Goal: Task Accomplishment & Management: Complete application form

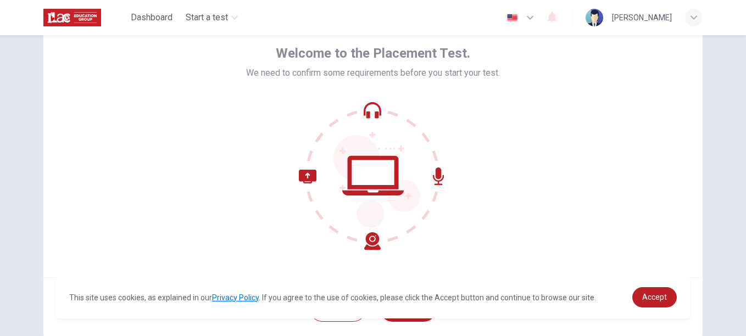
scroll to position [66, 0]
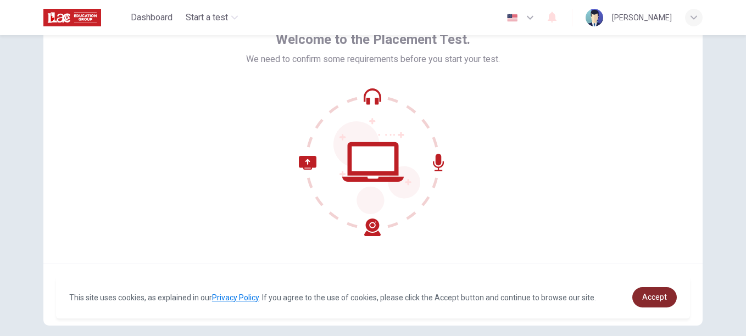
click at [648, 292] on link "Accept" at bounding box center [654, 297] width 44 height 20
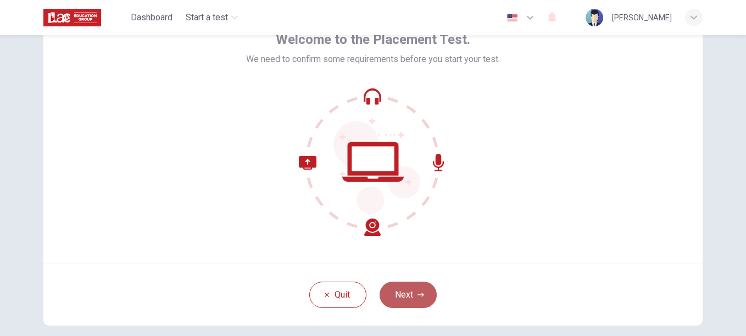
click at [400, 291] on button "Next" at bounding box center [407, 295] width 57 height 26
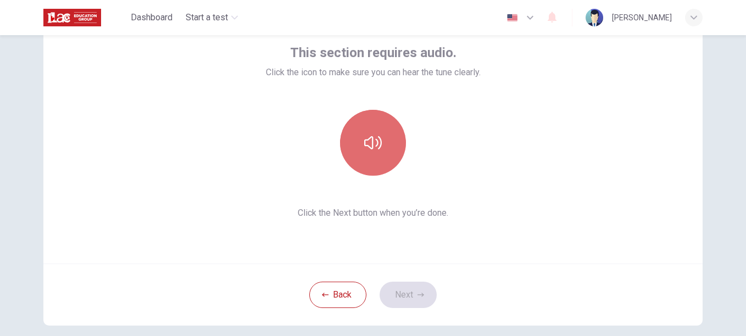
click at [358, 135] on button "button" at bounding box center [373, 143] width 66 height 66
click at [380, 132] on button "button" at bounding box center [373, 143] width 66 height 66
click at [382, 132] on button "button" at bounding box center [373, 143] width 66 height 66
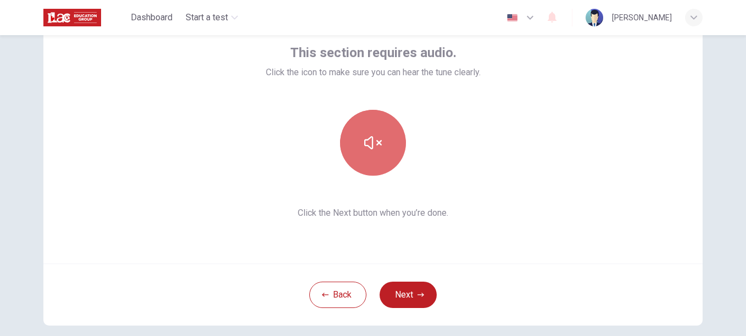
click at [366, 149] on icon "button" at bounding box center [373, 143] width 18 height 18
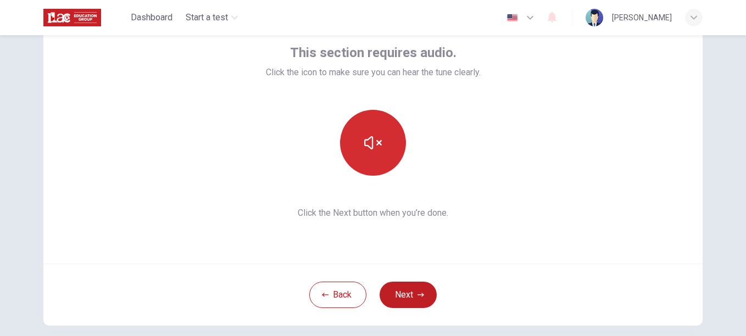
click at [365, 128] on button "button" at bounding box center [373, 143] width 66 height 66
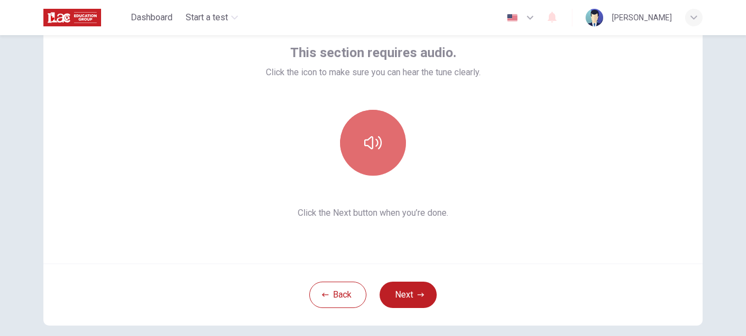
click at [365, 128] on button "button" at bounding box center [373, 143] width 66 height 66
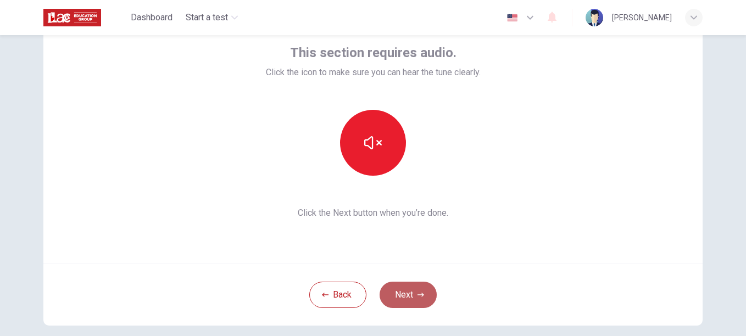
click at [393, 291] on button "Next" at bounding box center [407, 295] width 57 height 26
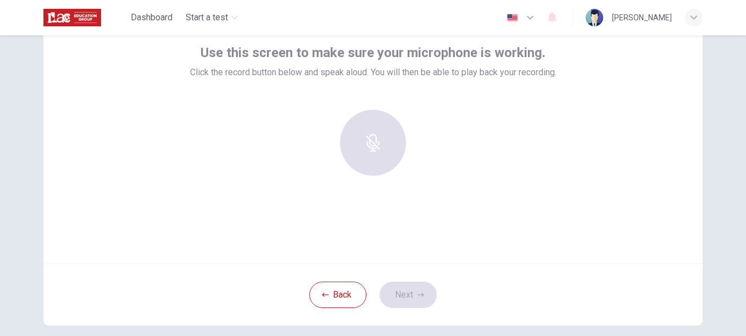
click at [372, 136] on div at bounding box center [373, 143] width 119 height 66
click at [388, 151] on div at bounding box center [373, 143] width 119 height 66
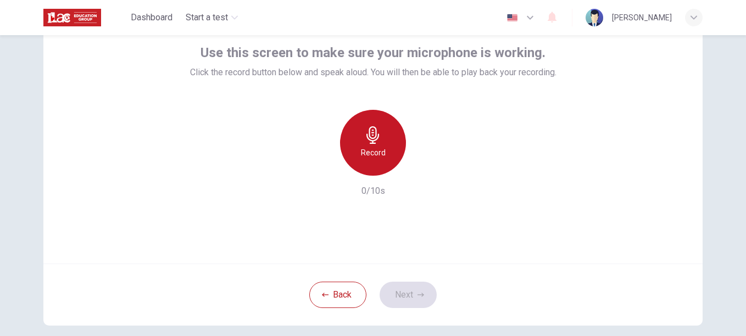
click at [373, 138] on icon "button" at bounding box center [373, 135] width 18 height 18
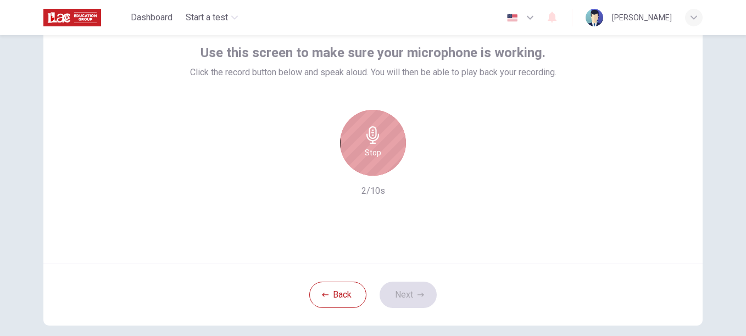
click at [373, 142] on icon "button" at bounding box center [373, 135] width 18 height 18
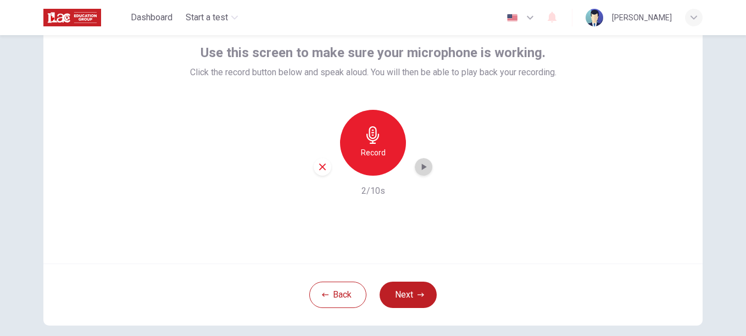
click at [418, 165] on icon "button" at bounding box center [423, 166] width 11 height 11
click at [409, 287] on button "Next" at bounding box center [407, 295] width 57 height 26
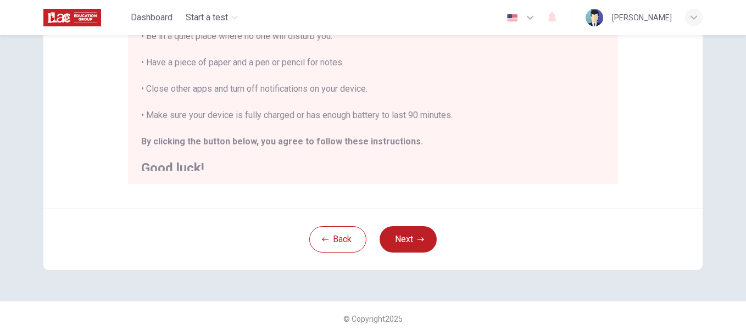
scroll to position [13, 0]
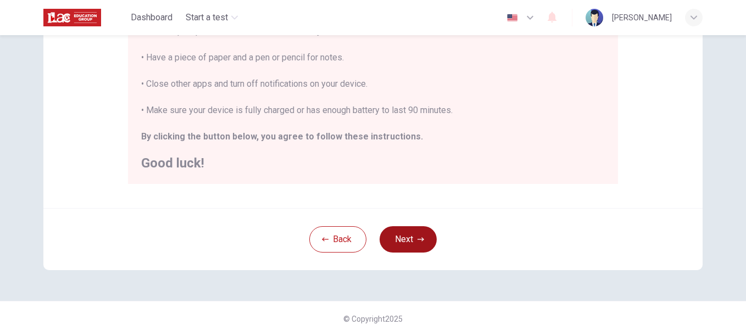
click at [413, 246] on button "Next" at bounding box center [407, 239] width 57 height 26
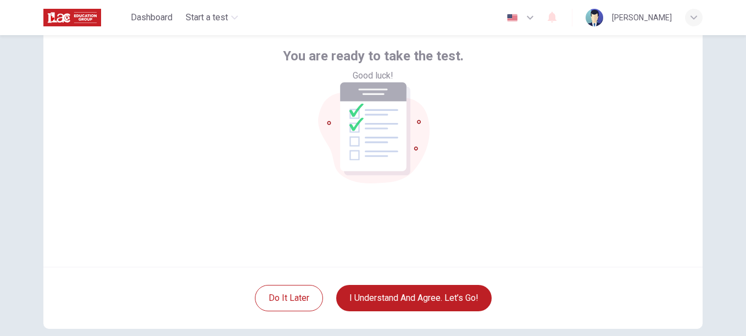
scroll to position [64, 0]
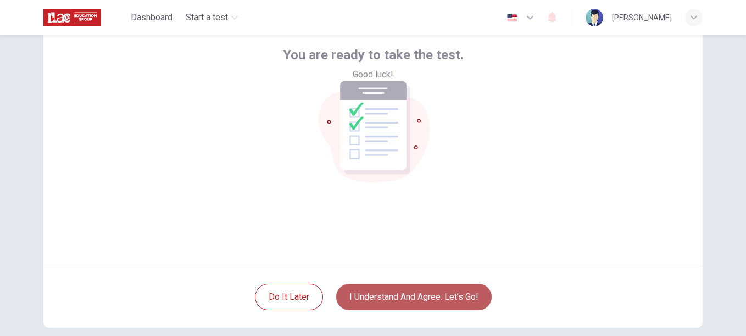
click at [422, 299] on button "I understand and agree. Let’s go!" at bounding box center [413, 297] width 155 height 26
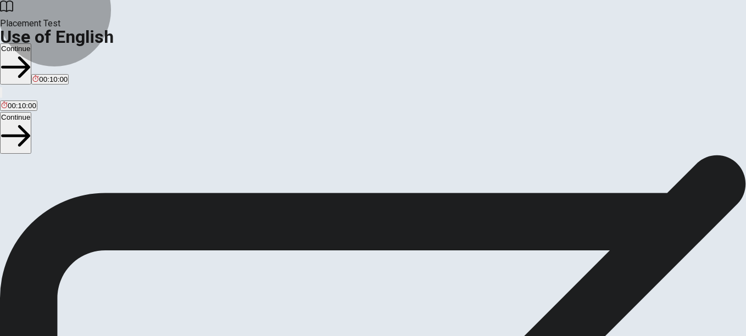
click at [30, 53] on icon "button" at bounding box center [15, 67] width 29 height 29
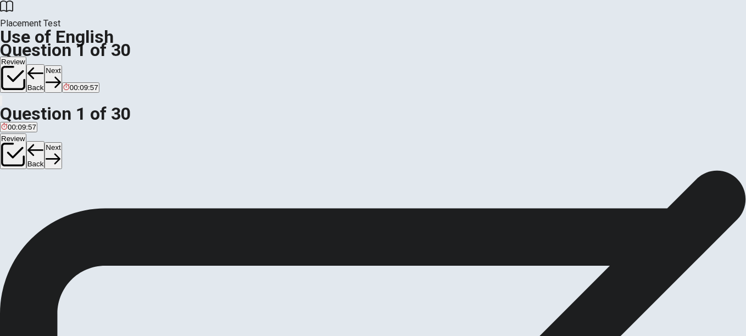
scroll to position [29, 0]
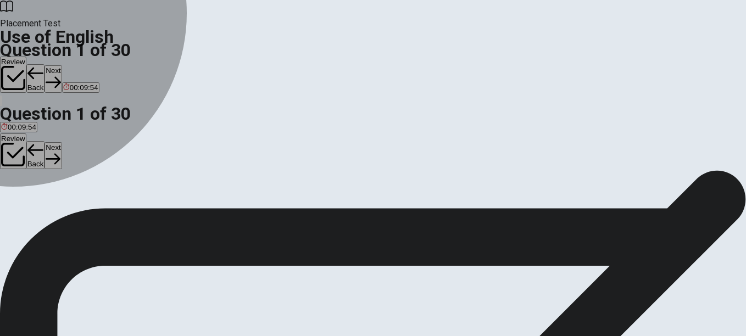
click at [55, 177] on div "C" at bounding box center [48, 173] width 13 height 8
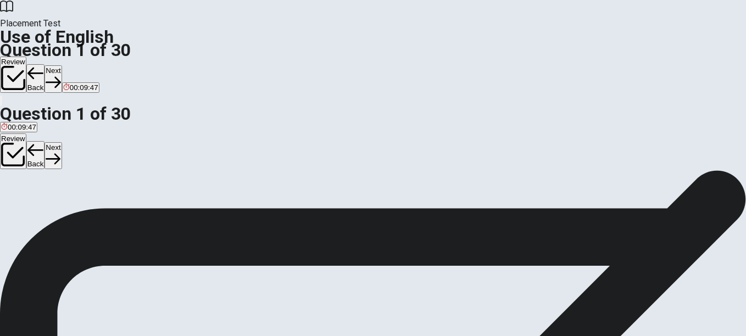
scroll to position [70, 0]
click at [26, 57] on button "Review" at bounding box center [13, 75] width 26 height 36
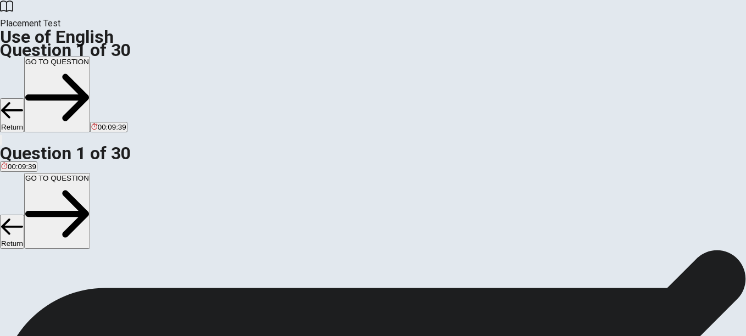
scroll to position [0, 0]
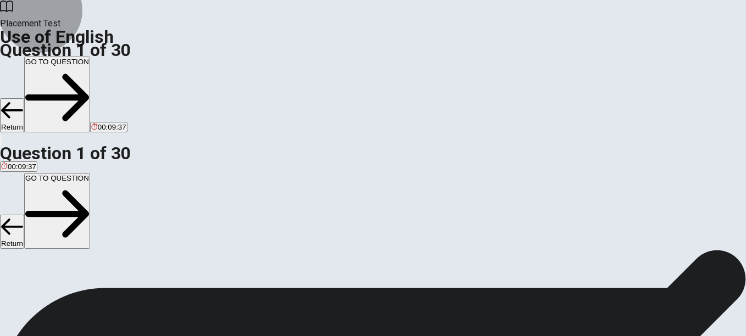
click at [24, 98] on button "Return" at bounding box center [12, 115] width 24 height 34
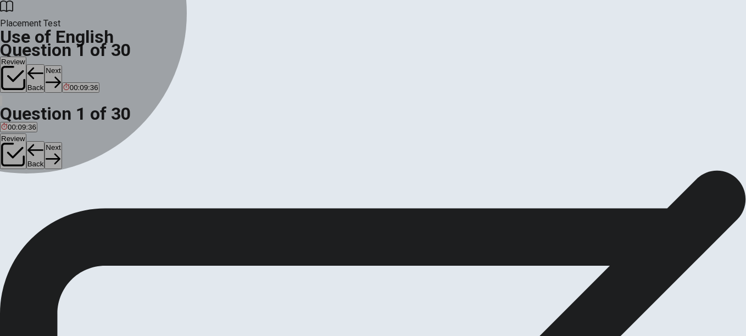
click at [55, 214] on span "saw" at bounding box center [48, 210] width 13 height 8
click at [57, 215] on button "C saw" at bounding box center [48, 206] width 15 height 19
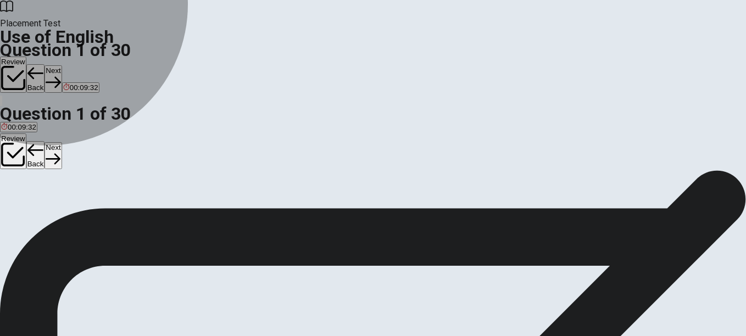
click at [41, 205] on button "B seeing" at bounding box center [30, 206] width 24 height 19
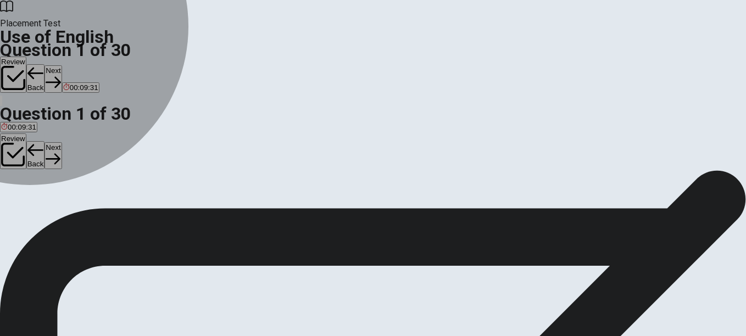
click at [57, 215] on button "C saw" at bounding box center [48, 206] width 15 height 19
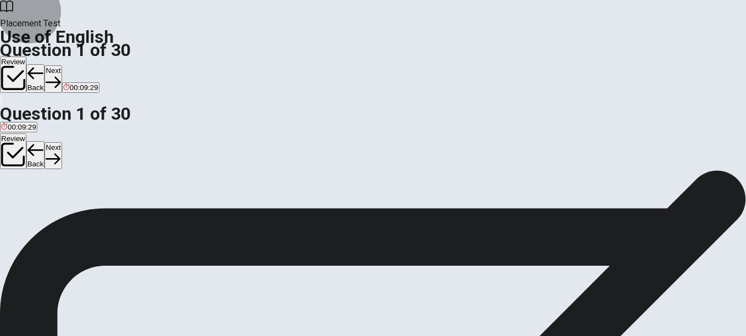
click at [61, 65] on button "Next" at bounding box center [52, 78] width 17 height 27
click at [80, 206] on div "D" at bounding box center [71, 202] width 18 height 8
click at [61, 65] on button "Next" at bounding box center [52, 78] width 17 height 27
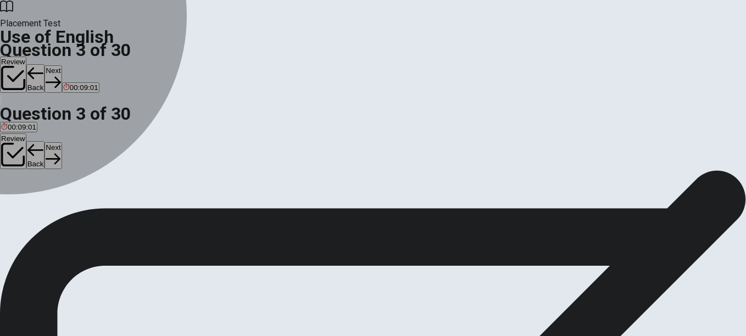
click at [13, 183] on div "A" at bounding box center [7, 187] width 12 height 8
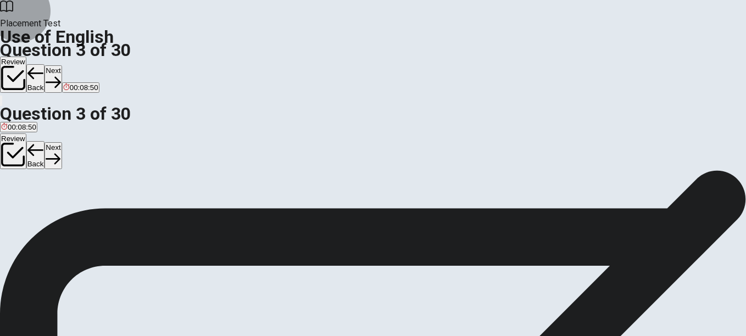
click at [61, 65] on button "Next" at bounding box center [52, 78] width 17 height 27
click at [44, 191] on div "D" at bounding box center [39, 187] width 10 height 8
click at [60, 75] on icon "button" at bounding box center [53, 82] width 15 height 15
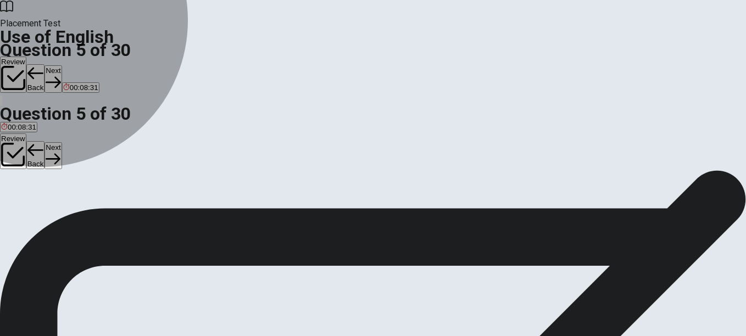
click at [74, 200] on button "D won" at bounding box center [65, 191] width 15 height 19
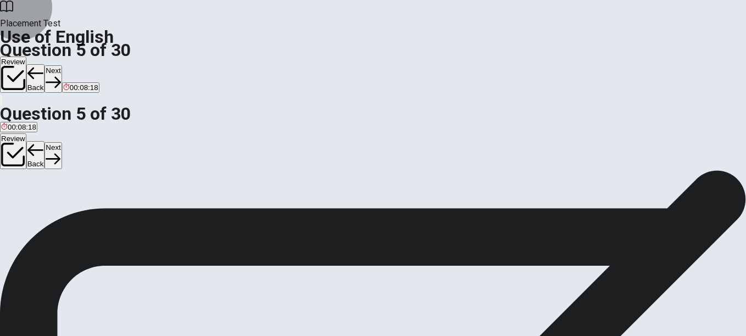
click at [61, 65] on button "Next" at bounding box center [52, 78] width 17 height 27
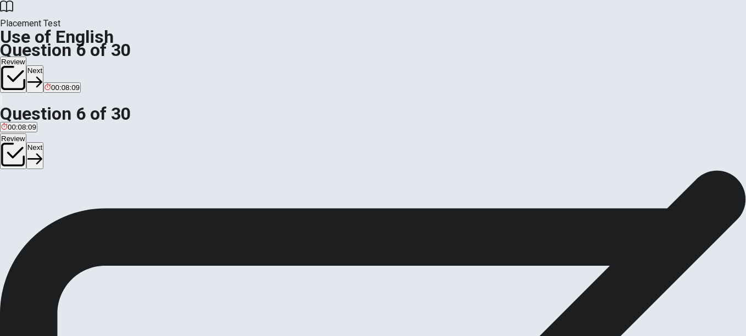
scroll to position [58, 0]
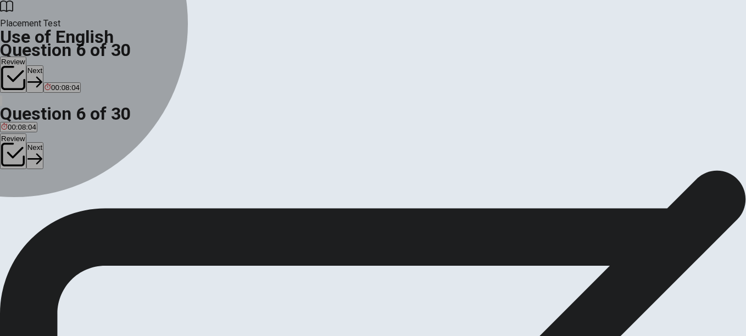
click at [44, 158] on button "C table" at bounding box center [35, 148] width 18 height 19
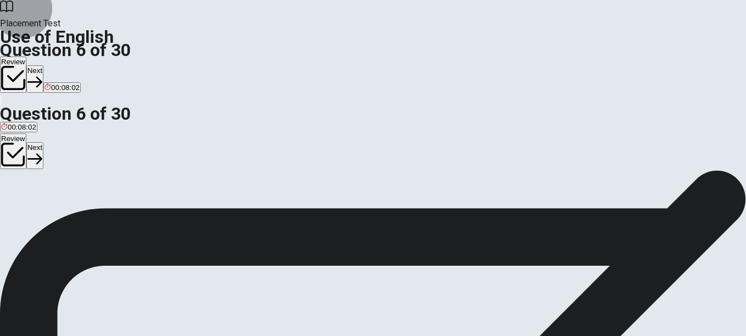
click at [43, 65] on button "Next" at bounding box center [34, 78] width 17 height 27
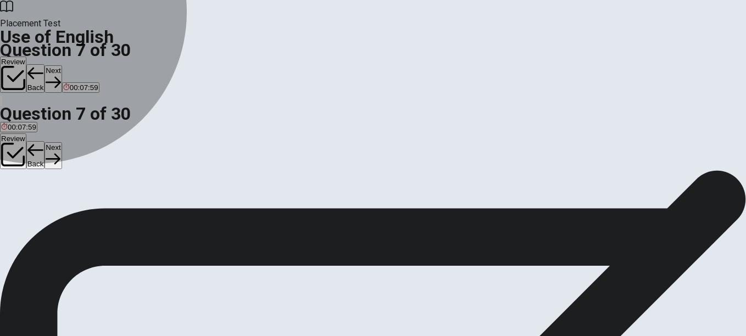
click at [73, 156] on span "unknown" at bounding box center [58, 152] width 29 height 8
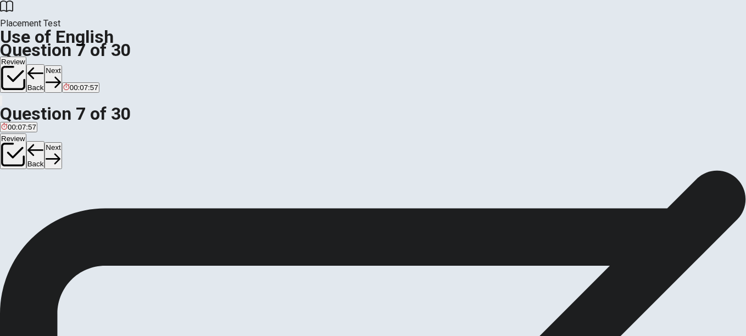
click at [61, 65] on button "Next" at bounding box center [52, 78] width 17 height 27
click at [338, 139] on div "A quiet B close C loud D wide" at bounding box center [373, 149] width 746 height 20
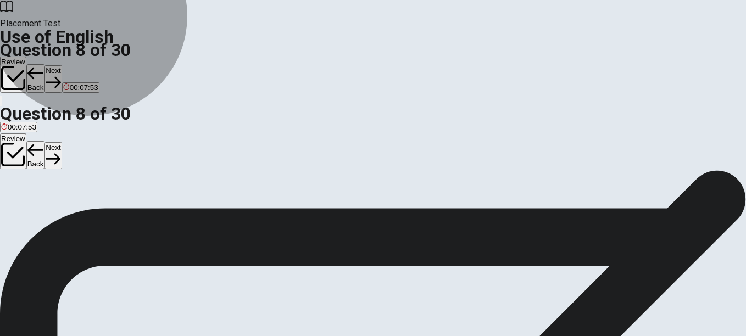
click at [18, 139] on button "A quiet" at bounding box center [9, 148] width 18 height 19
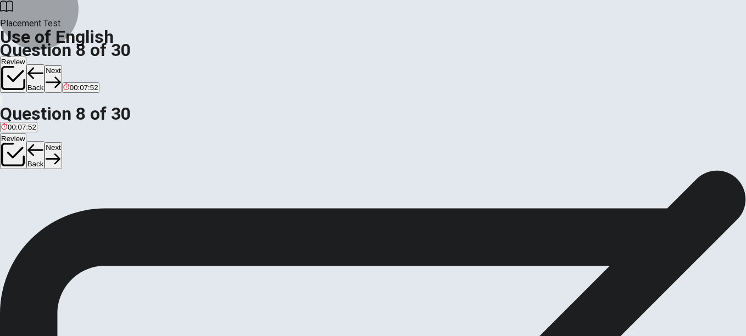
click at [60, 75] on icon "button" at bounding box center [53, 82] width 15 height 15
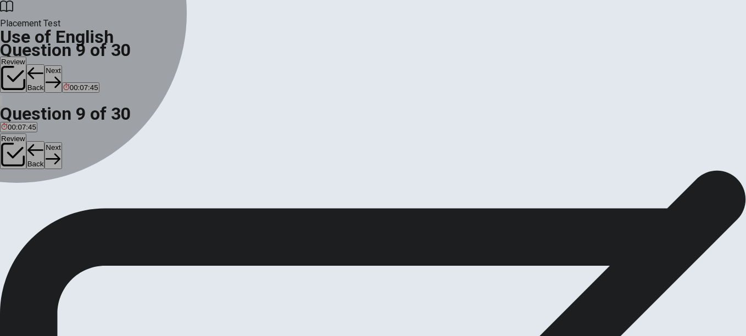
click at [59, 148] on div "D" at bounding box center [52, 144] width 13 height 8
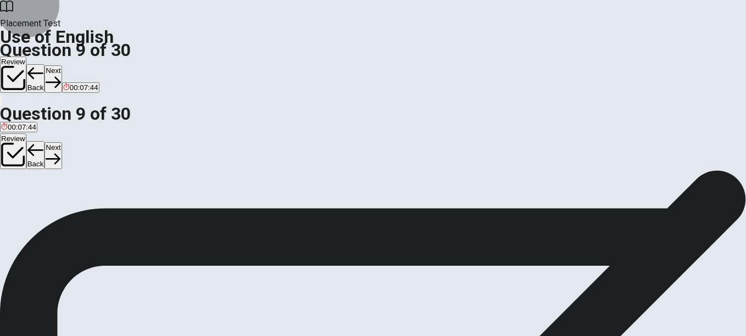
click at [61, 65] on button "Next" at bounding box center [52, 78] width 17 height 27
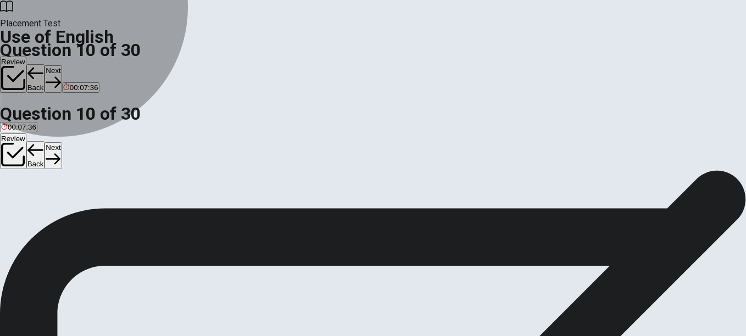
click at [42, 158] on button "C Does" at bounding box center [32, 148] width 19 height 19
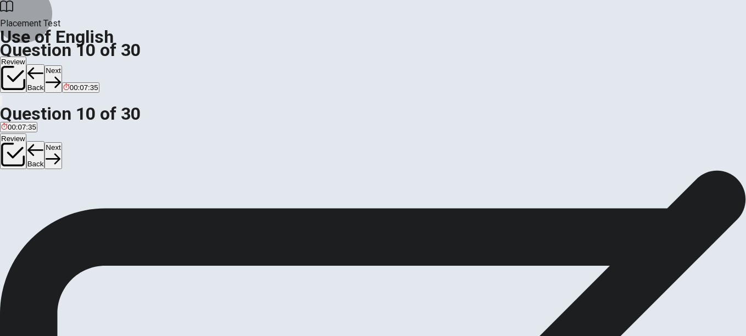
click at [61, 65] on button "Next" at bounding box center [52, 78] width 17 height 27
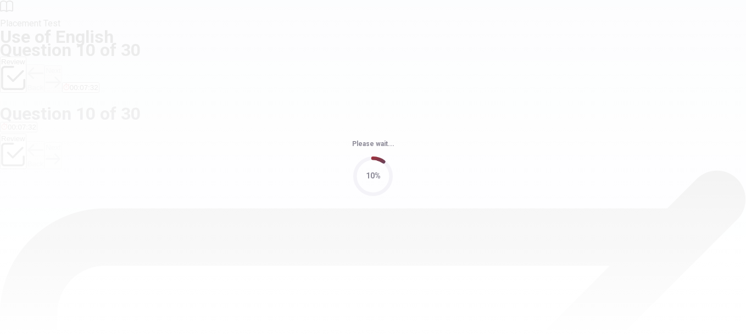
scroll to position [0, 0]
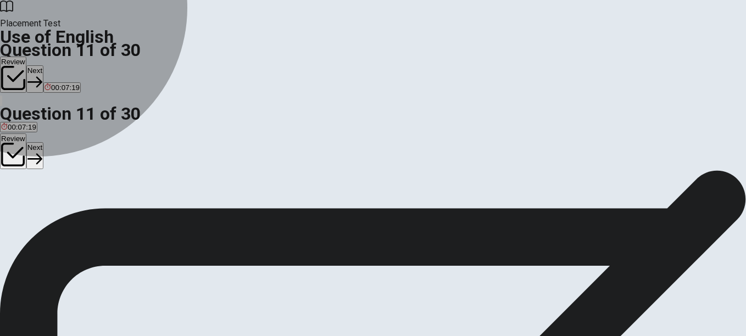
click at [54, 214] on span "rains" at bounding box center [46, 210] width 16 height 8
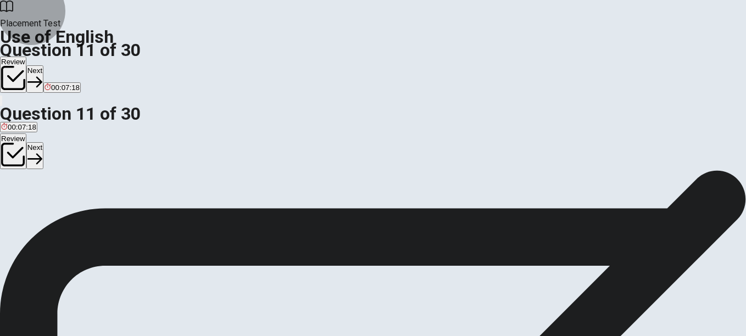
click at [43, 65] on button "Next" at bounding box center [34, 78] width 17 height 27
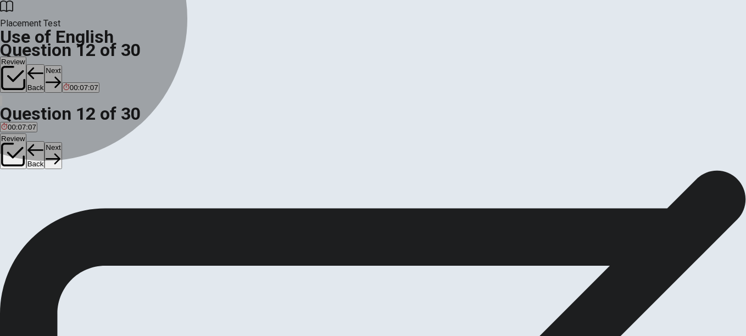
click at [23, 206] on span "ringing" at bounding box center [12, 210] width 22 height 8
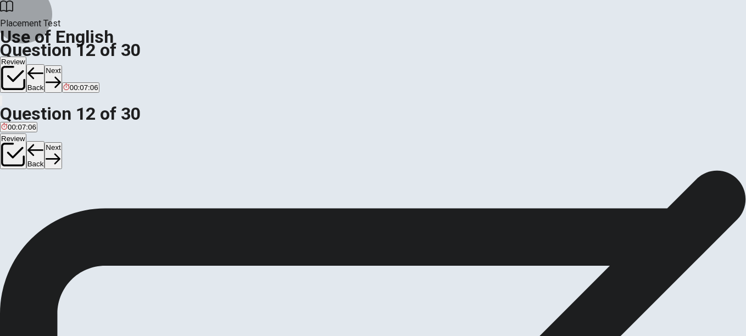
click at [61, 65] on button "Next" at bounding box center [52, 78] width 17 height 27
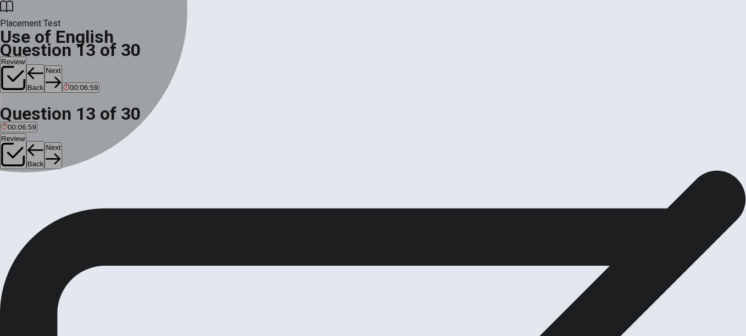
click at [57, 210] on button "B finished" at bounding box center [42, 206] width 27 height 19
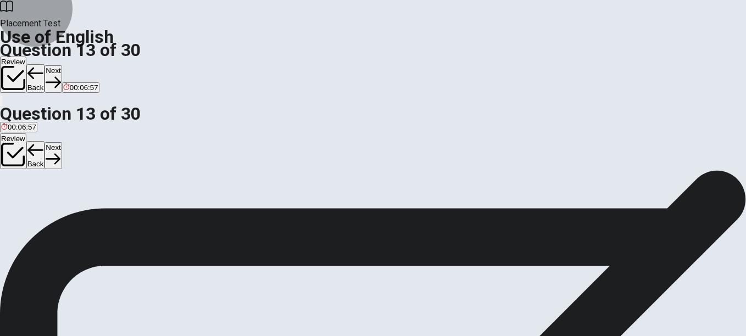
click at [60, 75] on icon "button" at bounding box center [53, 82] width 15 height 15
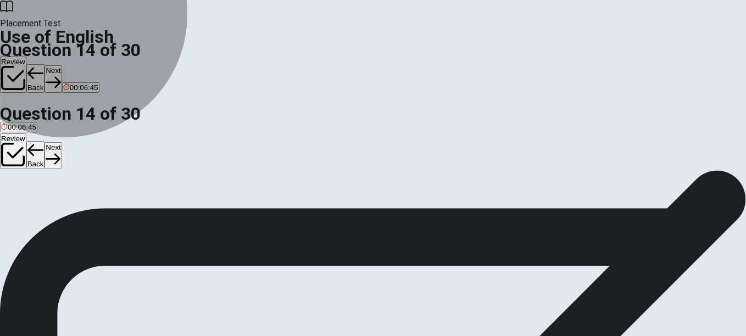
click at [46, 215] on button "B mustn’t" at bounding box center [33, 206] width 26 height 19
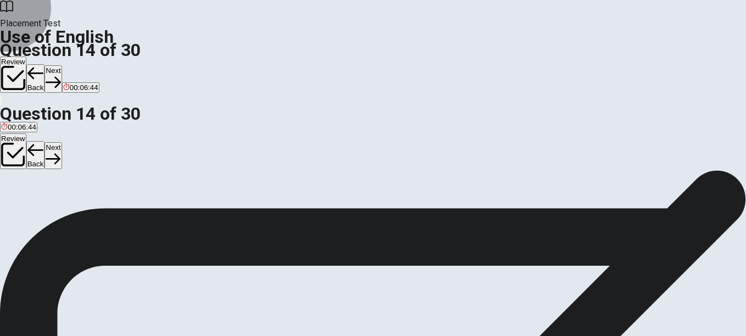
click at [61, 65] on button "Next" at bounding box center [52, 78] width 17 height 27
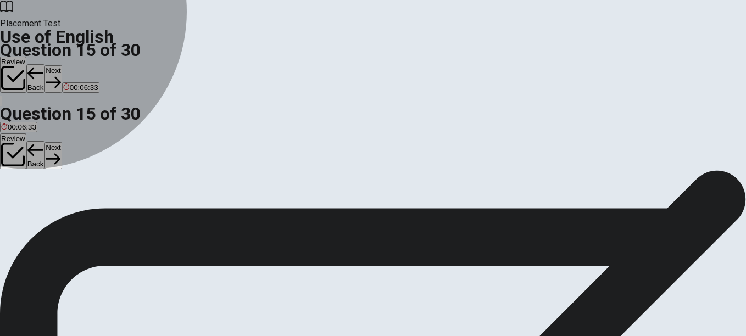
click at [59, 214] on span "buy" at bounding box center [53, 210] width 12 height 8
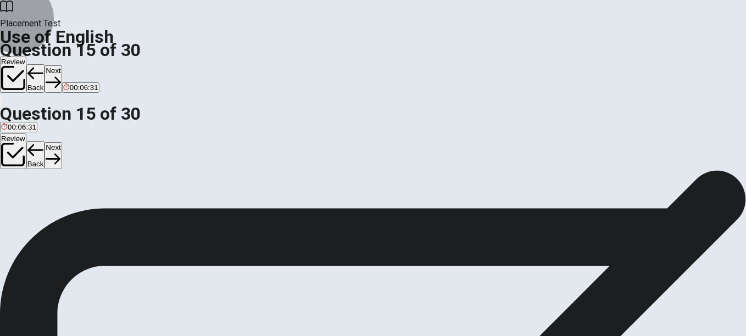
click at [61, 65] on button "Next" at bounding box center [52, 78] width 17 height 27
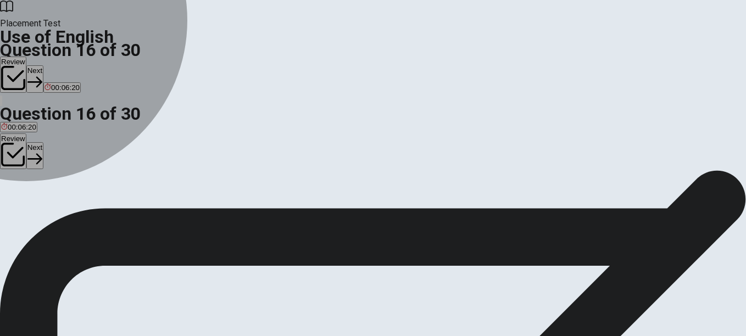
click at [24, 197] on button "A honest" at bounding box center [12, 206] width 24 height 19
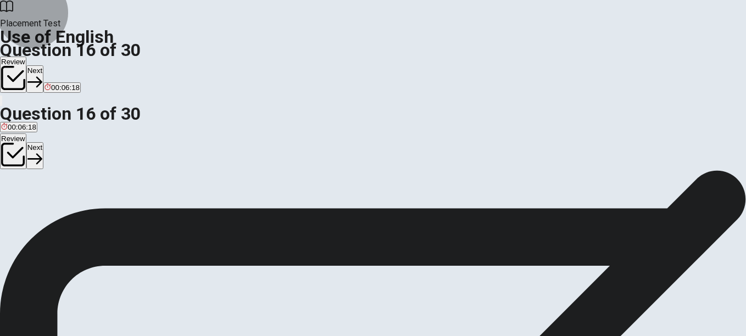
click at [42, 75] on icon "button" at bounding box center [34, 82] width 15 height 15
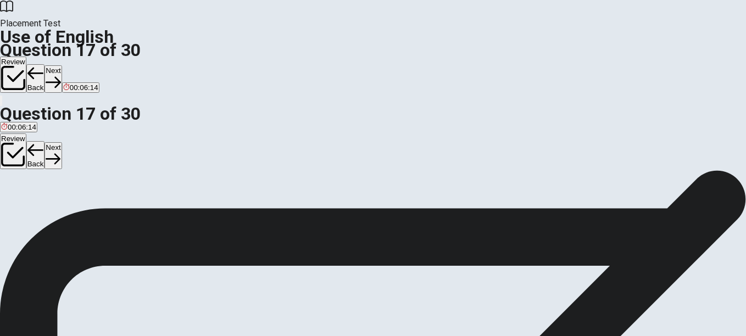
click at [20, 197] on button "A leave" at bounding box center [10, 206] width 20 height 19
click at [61, 65] on button "Next" at bounding box center [52, 78] width 17 height 27
click at [32, 206] on span "generous" at bounding box center [16, 210] width 31 height 8
click at [60, 75] on icon "button" at bounding box center [53, 82] width 15 height 15
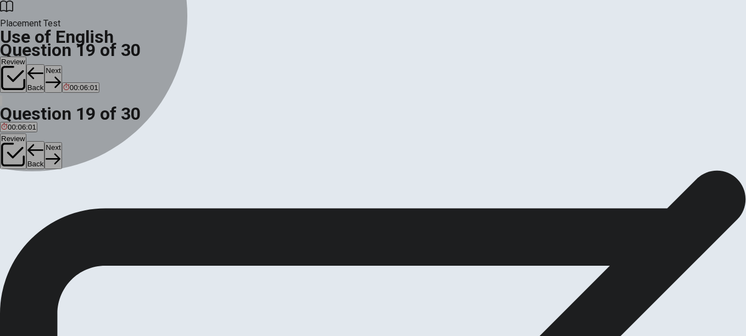
click at [76, 214] on span "keeps" at bounding box center [67, 210] width 20 height 8
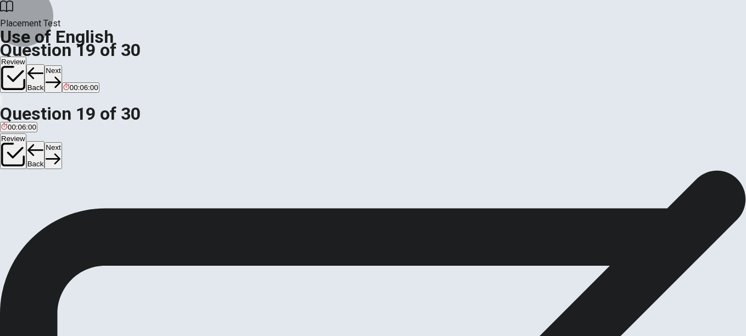
click at [61, 65] on button "Next" at bounding box center [52, 78] width 17 height 27
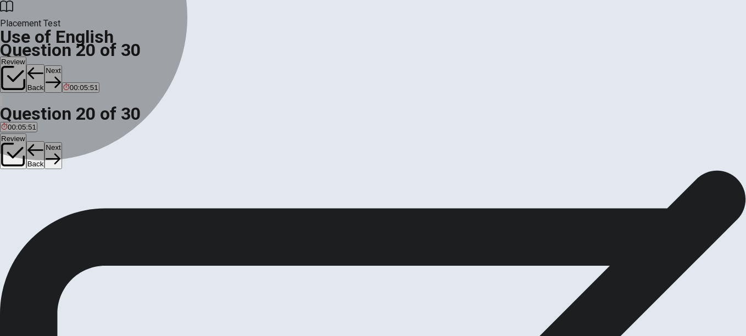
click at [35, 206] on span "have been" at bounding box center [18, 210] width 34 height 8
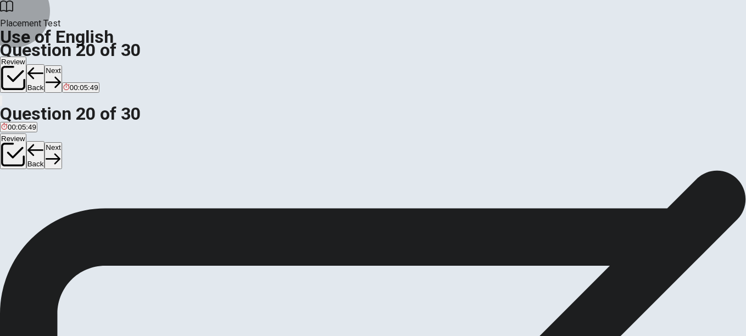
click at [61, 65] on button "Next" at bounding box center [52, 78] width 17 height 27
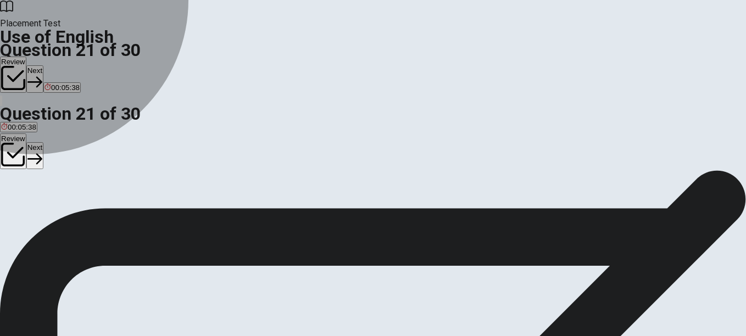
click at [110, 215] on button "D sent" at bounding box center [102, 206] width 16 height 19
click at [93, 214] on span "was sent" at bounding box center [78, 210] width 29 height 8
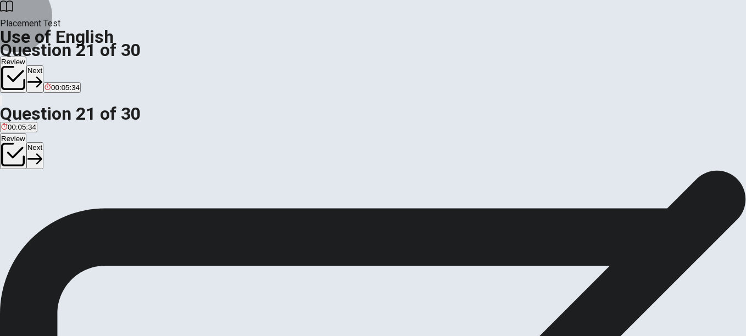
click at [43, 65] on button "Next" at bounding box center [34, 78] width 17 height 27
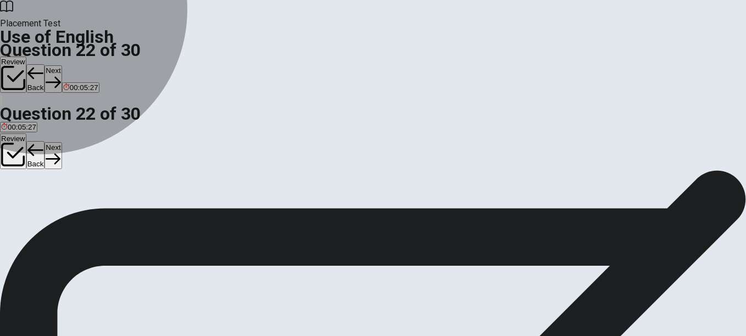
click at [111, 214] on span "will complete" at bounding box center [90, 210] width 42 height 8
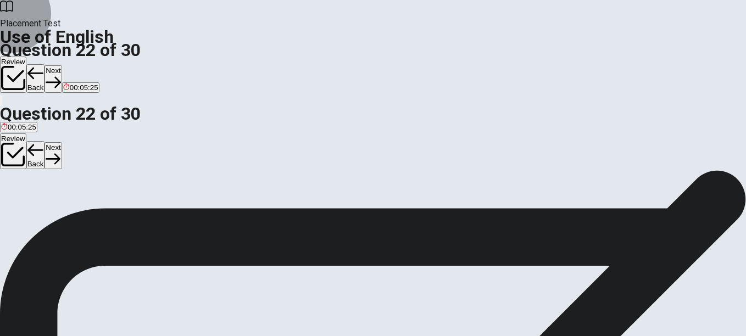
click at [61, 65] on button "Next" at bounding box center [52, 78] width 17 height 27
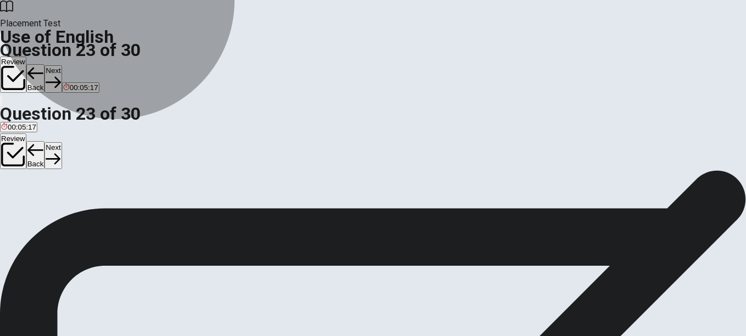
click at [14, 197] on button "A has" at bounding box center [7, 206] width 14 height 19
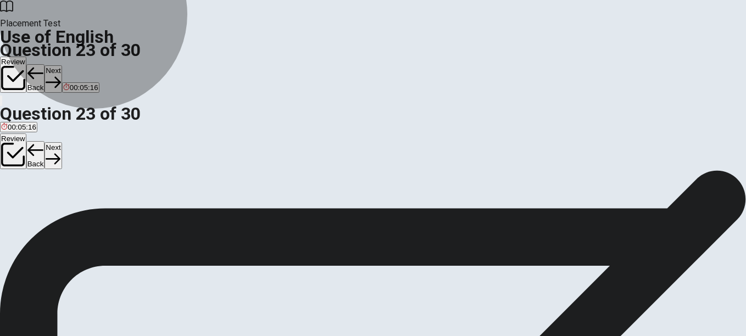
click at [29, 215] on button "B had" at bounding box center [21, 206] width 14 height 19
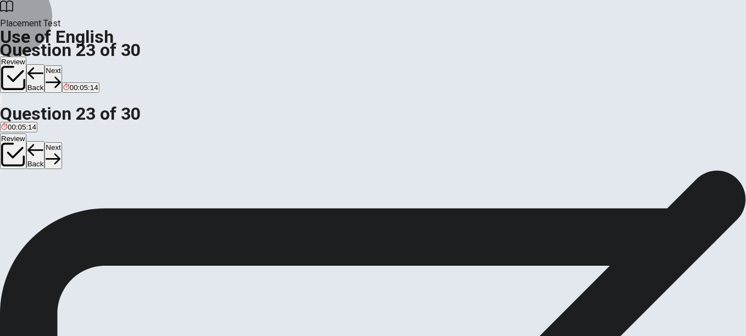
click at [61, 65] on button "Next" at bounding box center [52, 78] width 17 height 27
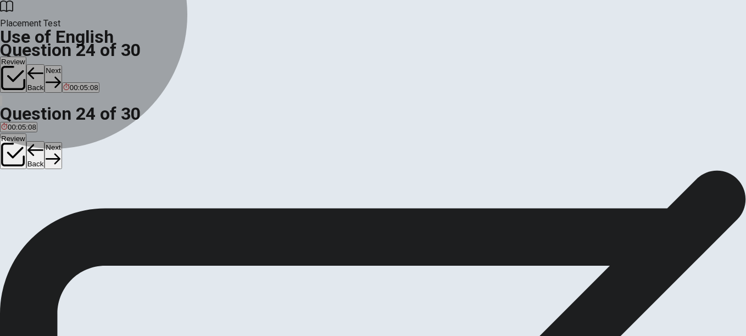
click at [18, 197] on button "A have" at bounding box center [9, 206] width 18 height 19
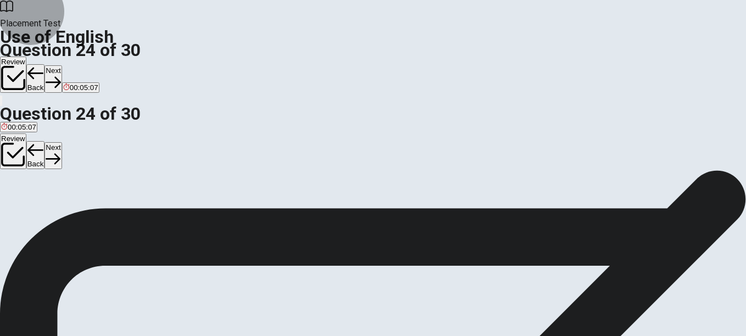
click at [61, 65] on button "Next" at bounding box center [52, 78] width 17 height 27
click at [65, 214] on span "move forward" at bounding box center [43, 210] width 44 height 8
click at [61, 65] on button "Next" at bounding box center [52, 78] width 17 height 27
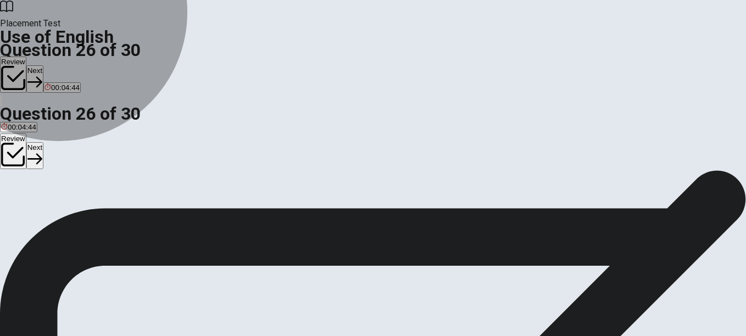
click at [71, 213] on span "avoid them" at bounding box center [54, 210] width 36 height 8
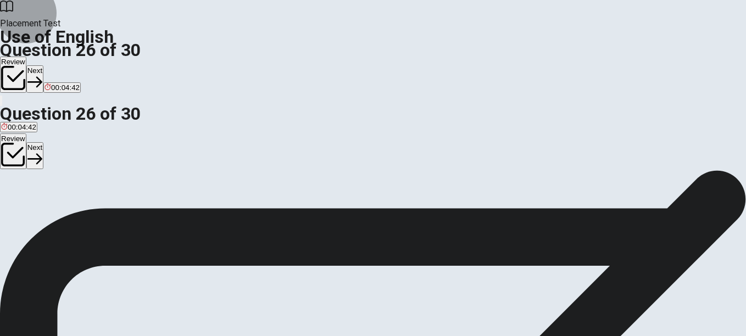
click at [43, 65] on button "Next" at bounding box center [34, 78] width 17 height 27
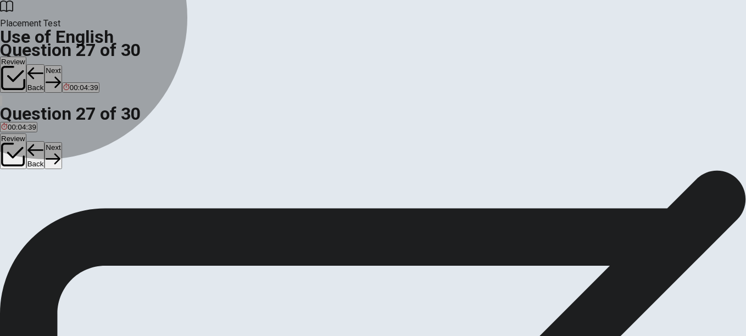
click at [71, 214] on span "frequently" at bounding box center [54, 210] width 32 height 8
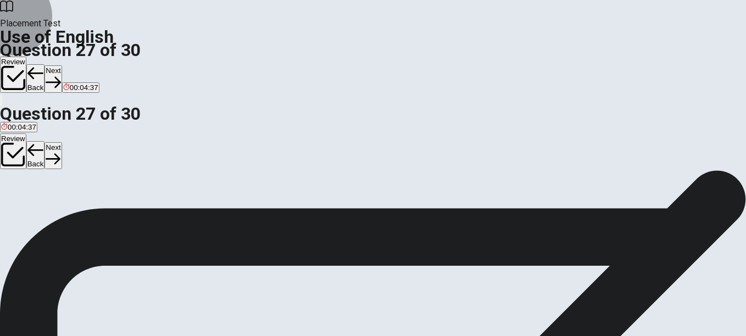
click at [61, 65] on button "Next" at bounding box center [52, 78] width 17 height 27
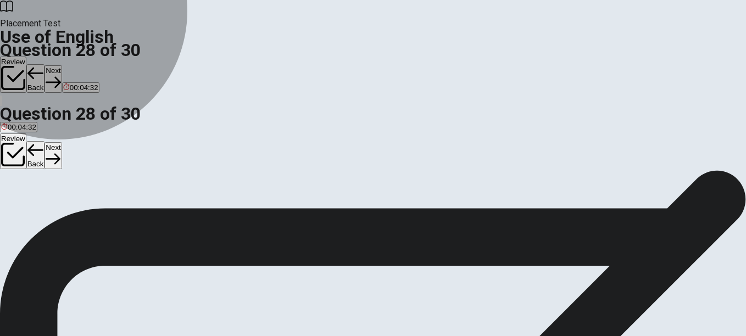
click at [136, 214] on span "possible" at bounding box center [122, 210] width 27 height 8
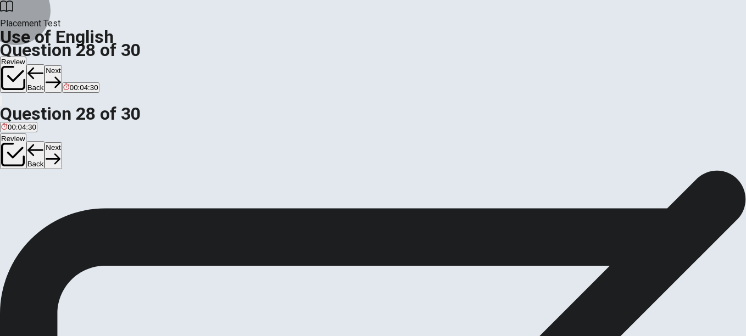
click at [61, 65] on button "Next" at bounding box center [52, 78] width 17 height 27
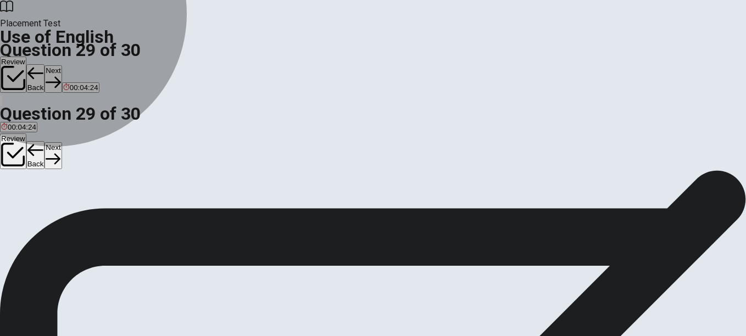
click at [50, 214] on span "combine it" at bounding box center [32, 210] width 33 height 8
click at [82, 215] on button "C change it" at bounding box center [67, 206] width 32 height 19
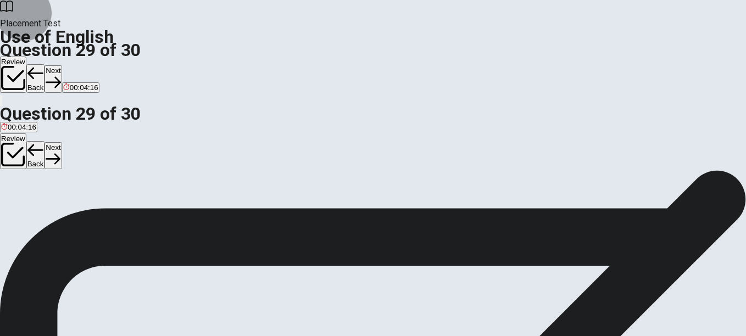
click at [61, 65] on button "Next" at bounding box center [52, 78] width 17 height 27
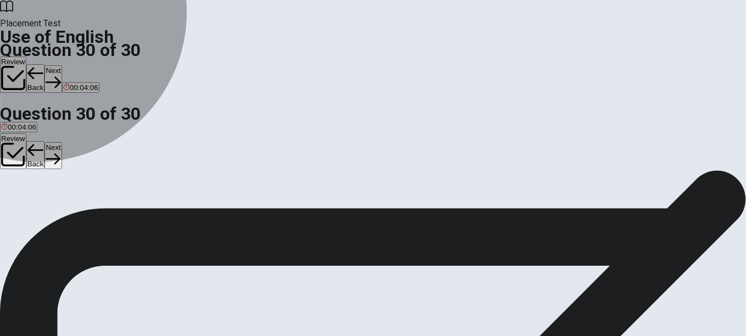
click at [53, 214] on span "Would" at bounding box center [42, 210] width 21 height 8
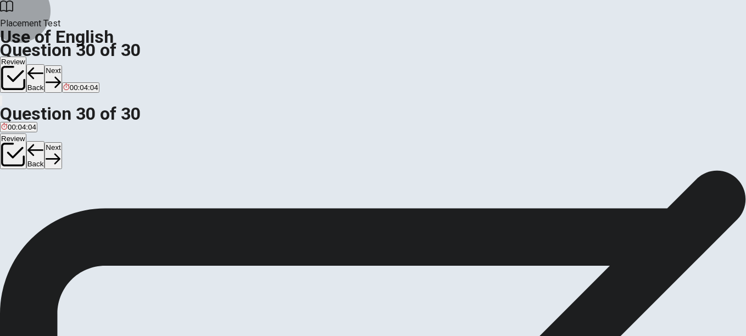
click at [61, 65] on button "Next" at bounding box center [52, 78] width 17 height 27
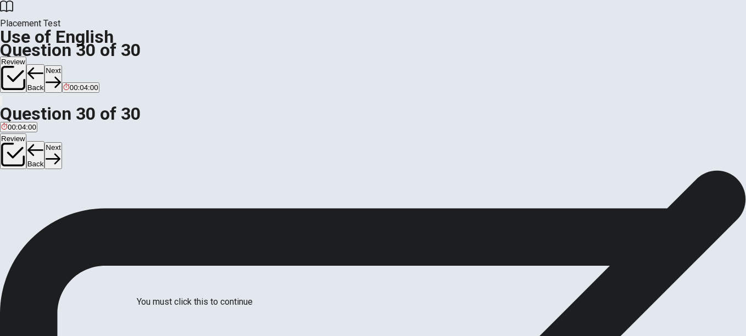
drag, startPoint x: 513, startPoint y: 85, endPoint x: 508, endPoint y: 133, distance: 49.1
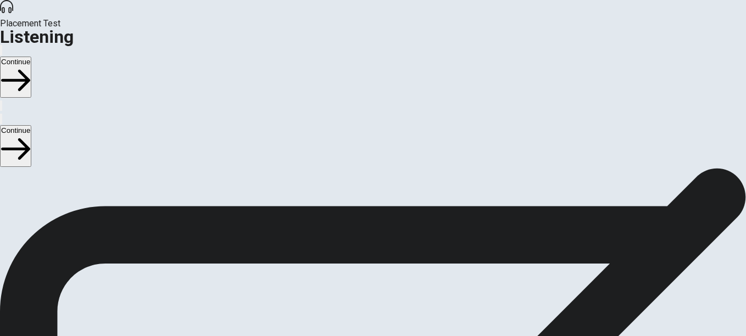
scroll to position [41, 0]
click at [527, 128] on span "There are 3 audio clips in this section. Each clip has 5 questions. Before each…" at bounding box center [265, 212] width 530 height 169
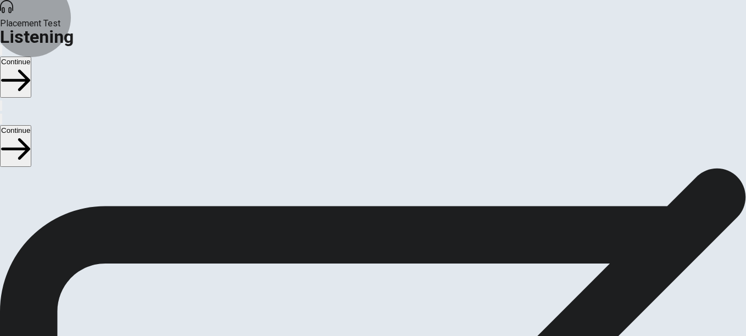
click at [31, 57] on button "Continue" at bounding box center [15, 77] width 31 height 41
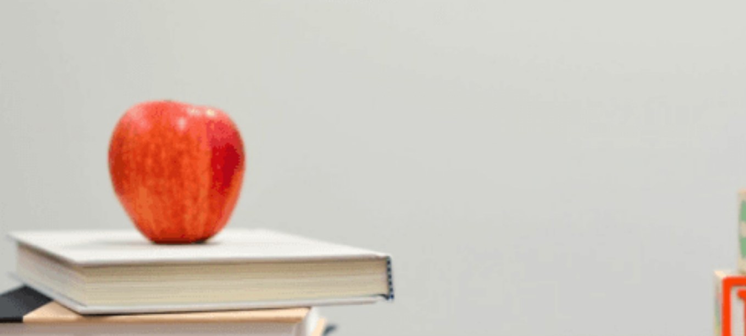
scroll to position [19, 0]
click at [207, 193] on span "She is happy" at bounding box center [186, 188] width 42 height 8
click at [83, 267] on button "C Research" at bounding box center [65, 276] width 33 height 19
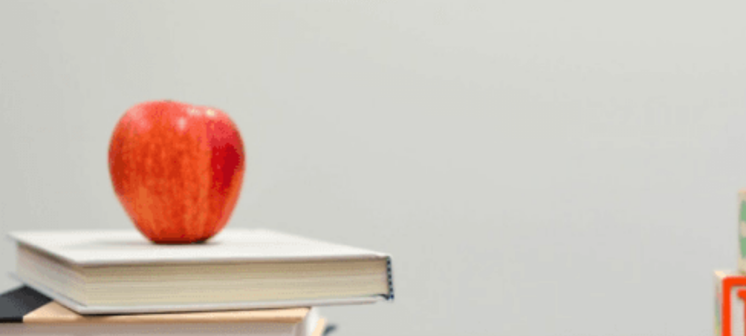
click at [215, 323] on span "[PERSON_NAME]" at bounding box center [185, 327] width 60 height 8
click at [200, 231] on span "Give the presentation" at bounding box center [165, 235] width 70 height 8
click at [411, 269] on div "A A solo presentation B A group project C An individual project D A workshop" at bounding box center [373, 279] width 746 height 20
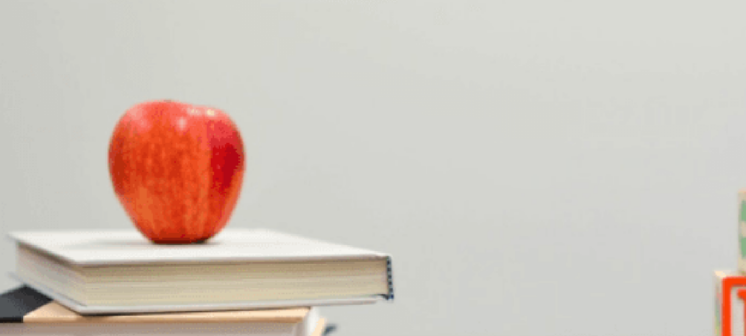
click at [116, 269] on button "B A group project" at bounding box center [90, 278] width 52 height 19
click at [31, 57] on button "Continue" at bounding box center [15, 77] width 31 height 41
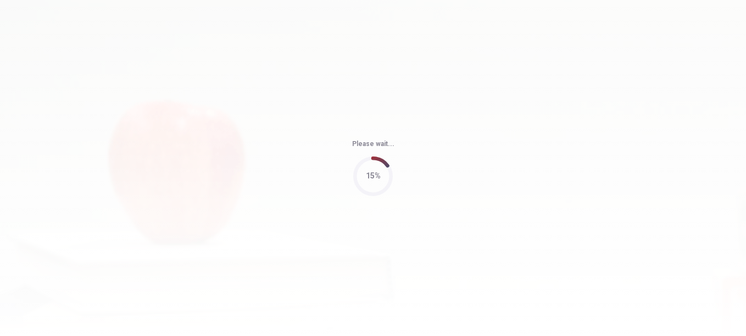
scroll to position [0, 0]
type input "59"
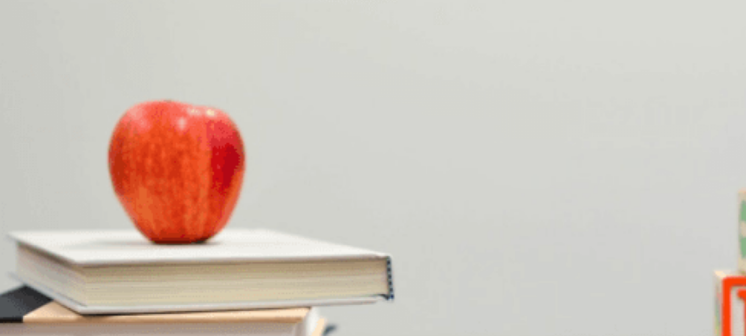
click at [697, 143] on div "Question 6 What will the woman do next? A Reach out to local businesses for sup…" at bounding box center [373, 278] width 746 height 270
click at [259, 200] on span "Plan a concert" at bounding box center [236, 196] width 47 height 8
click at [262, 284] on span "“Celebrate Community”" at bounding box center [225, 288] width 76 height 8
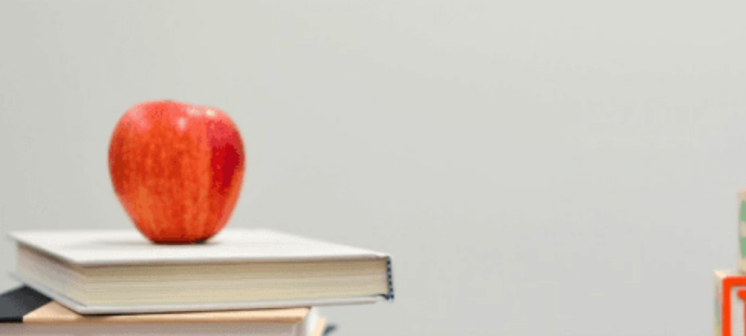
click at [107, 321] on button "A Partnering with local businesses" at bounding box center [53, 330] width 107 height 19
click at [136, 300] on button "C A concert" at bounding box center [119, 309] width 33 height 19
click at [197, 171] on button "B Outdoors at the [GEOGRAPHIC_DATA]" at bounding box center [131, 171] width 131 height 19
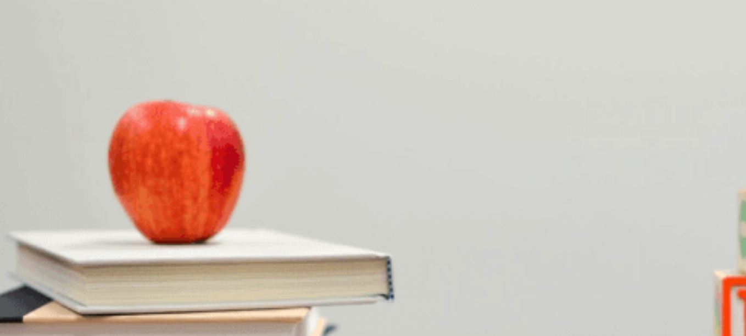
click at [31, 57] on button "Continue" at bounding box center [15, 77] width 31 height 41
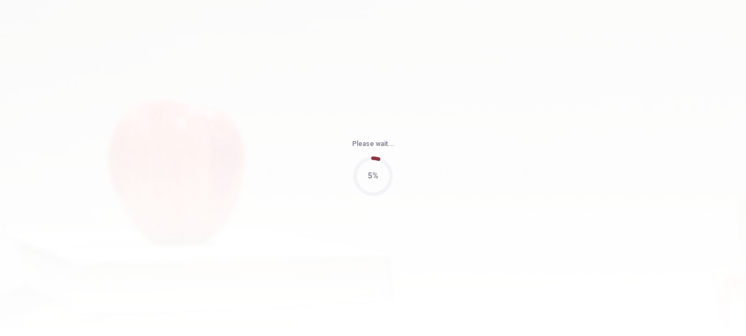
type input "54"
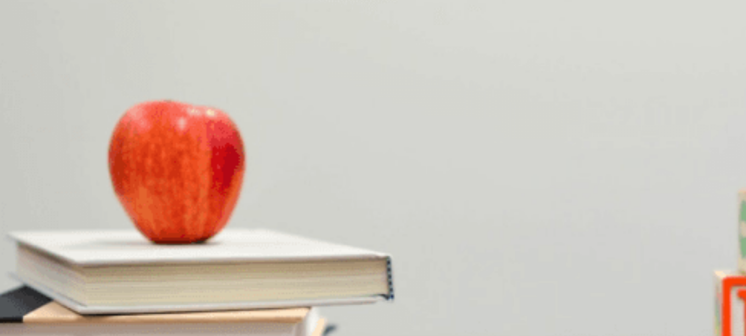
scroll to position [0, 0]
drag, startPoint x: 693, startPoint y: 79, endPoint x: 701, endPoint y: 105, distance: 26.9
click at [701, 144] on div "Question 11 What challenge does the woman worry about with online courses? A La…" at bounding box center [373, 279] width 746 height 270
click at [697, 144] on div "Question 11 What challenge does the woman worry about with online courses? A La…" at bounding box center [373, 279] width 746 height 270
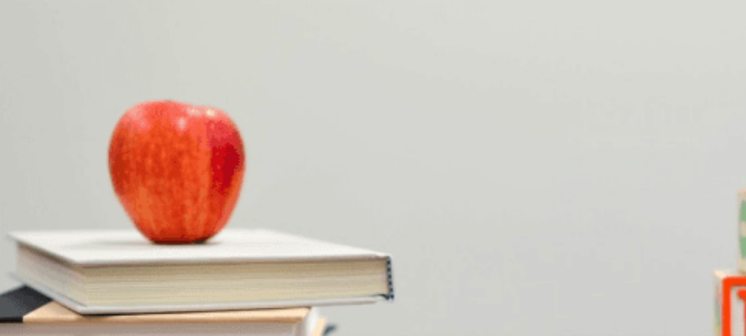
click at [68, 239] on span "They are convenient" at bounding box center [34, 243] width 66 height 8
drag, startPoint x: 700, startPoint y: 156, endPoint x: 695, endPoint y: 172, distance: 16.5
click at [695, 172] on div "Question 11 What challenge does the woman worry about with online courses? A La…" at bounding box center [373, 279] width 746 height 270
click at [141, 221] on span "Next month" at bounding box center [121, 217] width 37 height 8
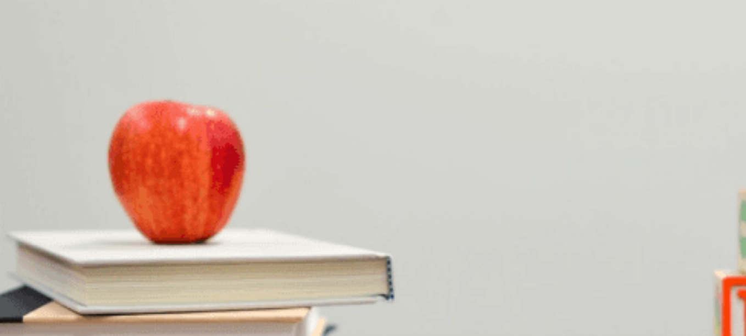
scroll to position [29, 0]
click at [74, 188] on span "Lack of quality content" at bounding box center [37, 192] width 73 height 8
click at [173, 188] on span "The course might be too easy" at bounding box center [124, 192] width 97 height 8
click at [75, 178] on button "A Lack of quality content" at bounding box center [37, 187] width 75 height 19
click at [321, 196] on span "Not having enough time" at bounding box center [281, 192] width 77 height 8
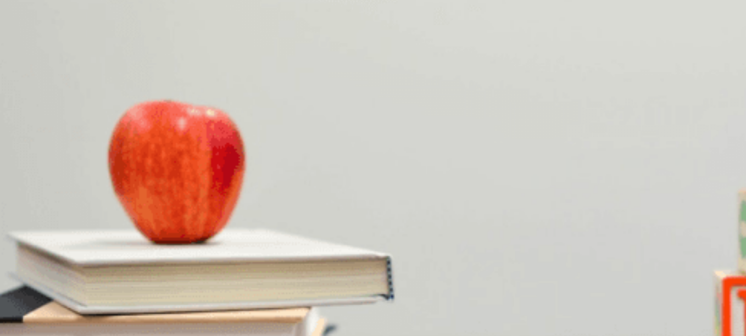
scroll to position [942, 0]
click at [170, 326] on span "Five to six hours" at bounding box center [142, 330] width 53 height 8
click at [156, 265] on button "C Data analysis" at bounding box center [133, 274] width 46 height 19
click at [31, 57] on button "Continue" at bounding box center [15, 77] width 31 height 41
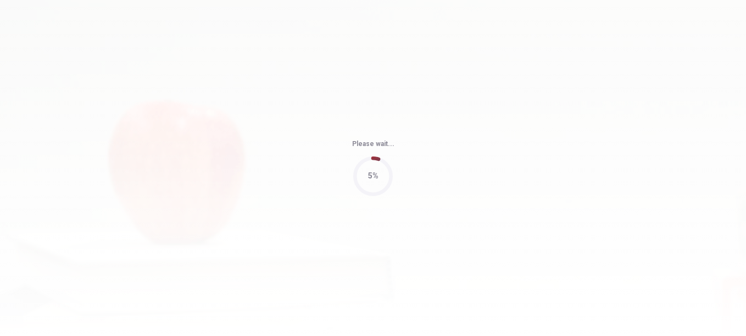
type input "70"
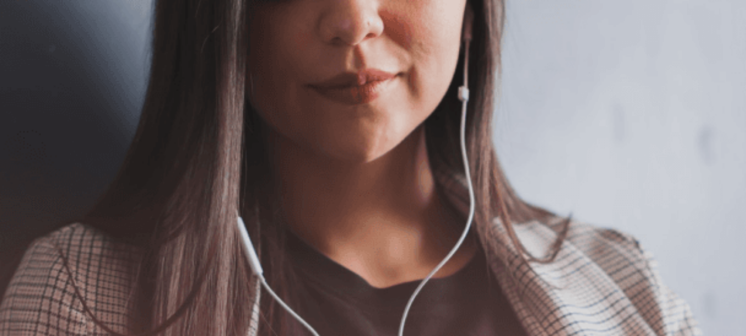
scroll to position [64, 0]
click at [31, 57] on button "Continue" at bounding box center [15, 77] width 31 height 41
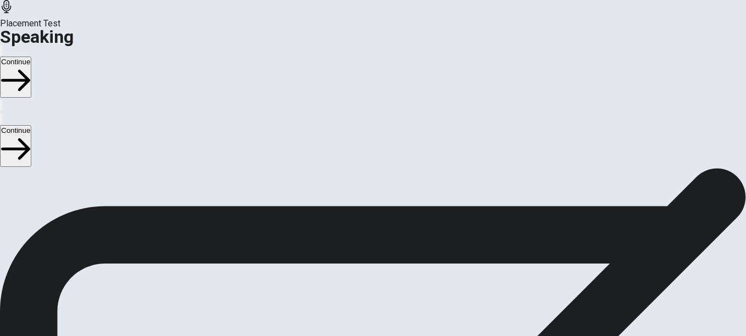
click at [360, 332] on icon "Play Audio" at bounding box center [360, 332] width 0 height 0
click at [372, 332] on icon "Pause Audio" at bounding box center [367, 338] width 12 height 13
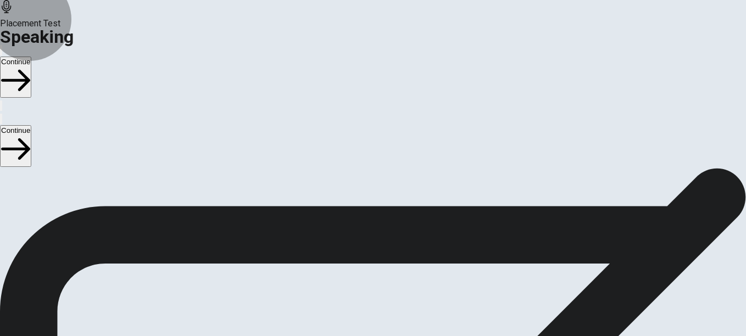
click at [31, 57] on button "Continue" at bounding box center [15, 77] width 31 height 41
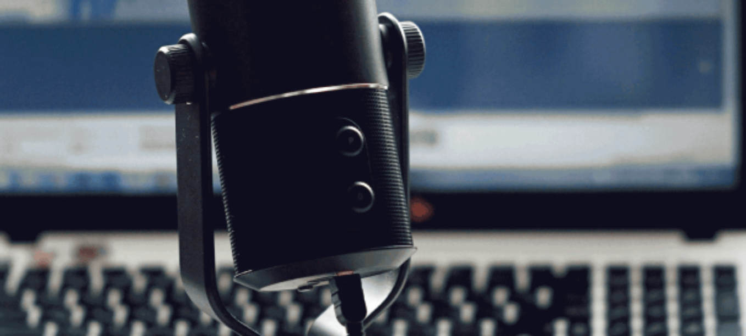
scroll to position [37, 0]
click at [31, 57] on button "Continue" at bounding box center [15, 77] width 31 height 41
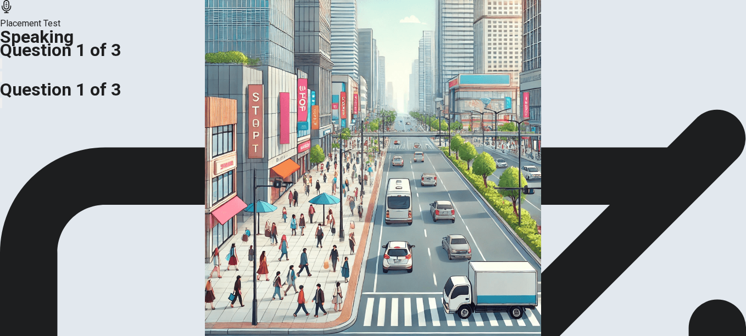
scroll to position [92, 0]
drag, startPoint x: 734, startPoint y: 145, endPoint x: 745, endPoint y: 163, distance: 20.9
click at [745, 109] on div "CLICK TO ZOOM Describe what is happening in the scene using details about peopl…" at bounding box center [373, 109] width 746 height 0
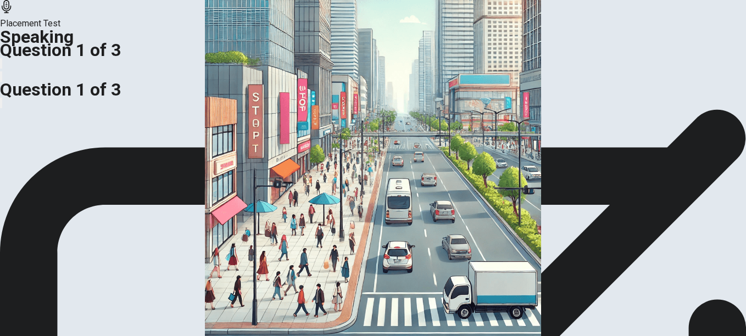
scroll to position [107, 0]
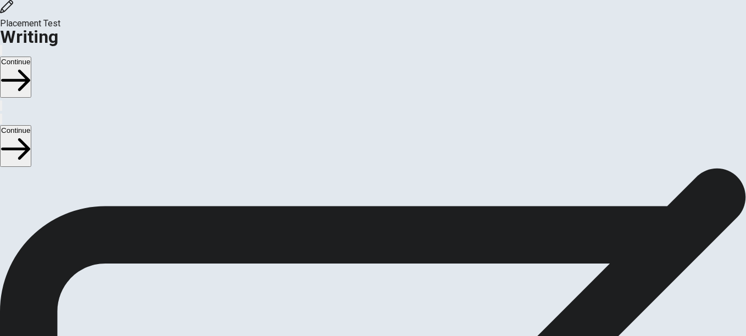
scroll to position [67, 0]
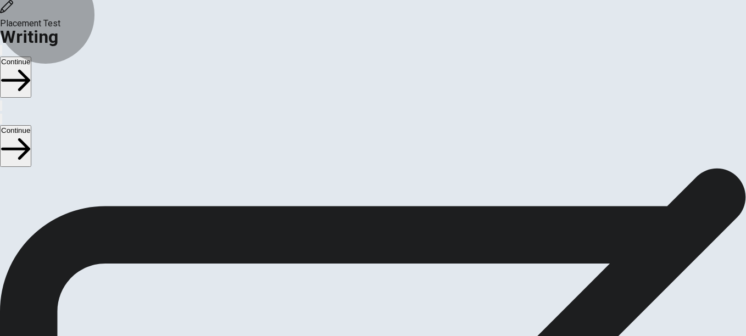
click at [31, 57] on button "Continue" at bounding box center [15, 77] width 31 height 41
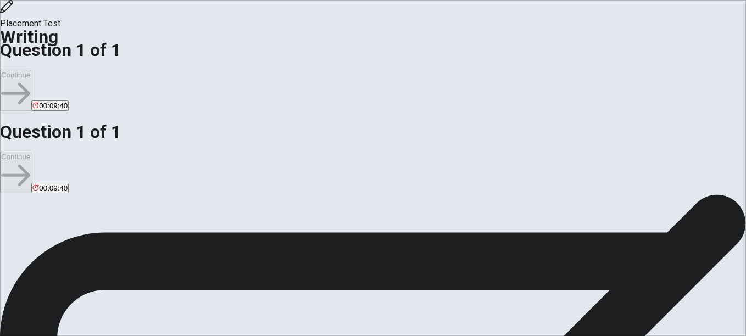
scroll to position [3, 0]
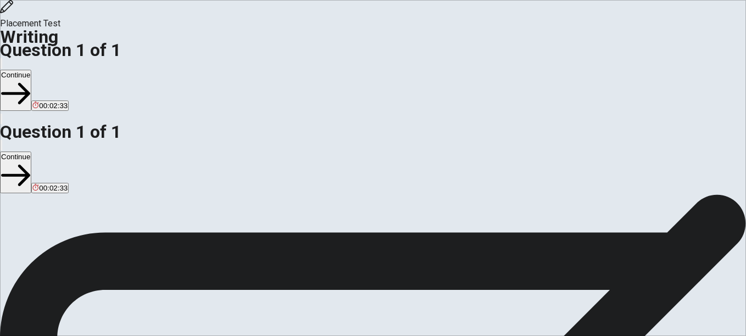
type textarea "The celebration that i will talk is the Dia de muertos, in this day we celebrat…"
click at [31, 70] on button "Continue" at bounding box center [15, 90] width 31 height 41
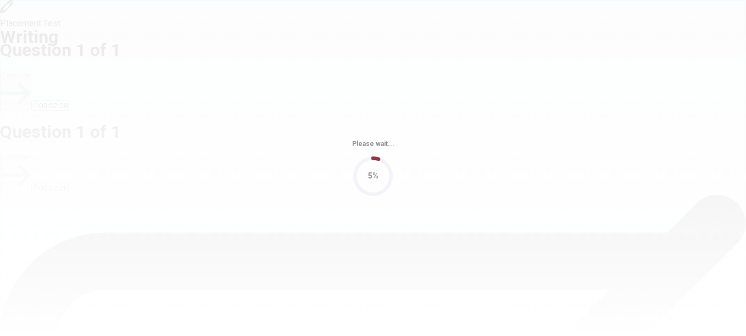
scroll to position [0, 0]
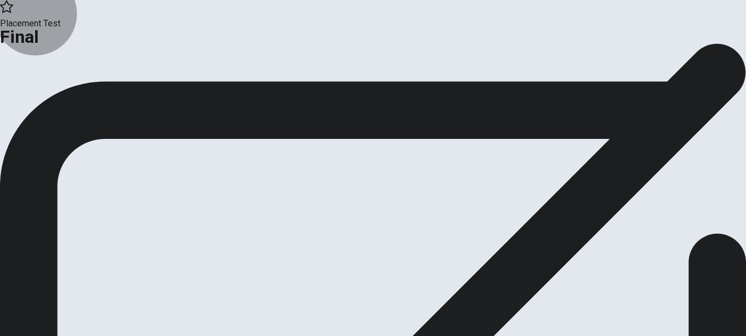
click at [44, 98] on button "Continue" at bounding box center [22, 90] width 44 height 15
